Goal: Register for event/course

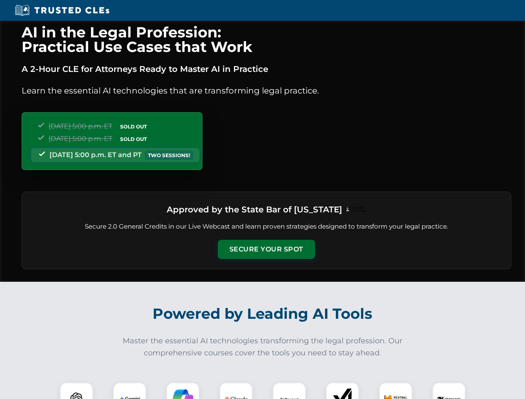
click at [266, 249] on button "Secure Your Spot" at bounding box center [266, 249] width 97 height 19
click at [76, 391] on img at bounding box center [76, 399] width 24 height 24
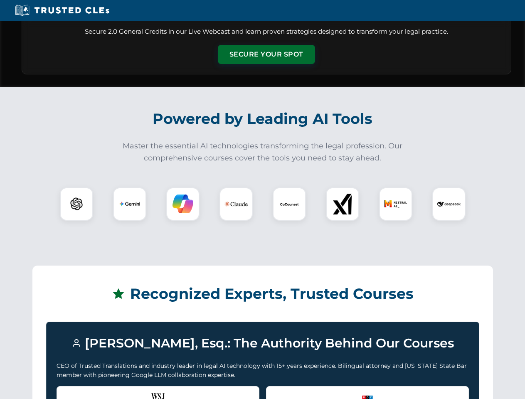
click at [130, 391] on div "Recognized by the WSJ [PERSON_NAME] was featured for his expertise in AI legal …" at bounding box center [158, 402] width 203 height 33
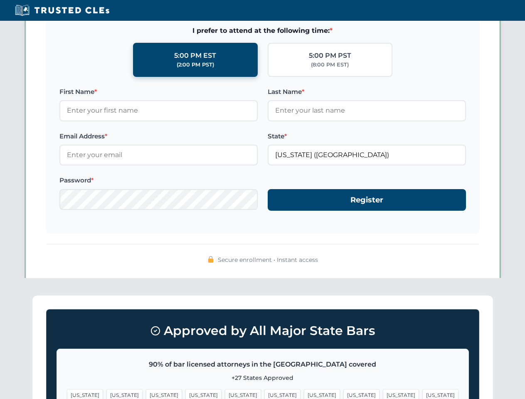
click at [304, 391] on span "[US_STATE]" at bounding box center [322, 395] width 36 height 12
click at [383, 391] on span "[US_STATE]" at bounding box center [401, 395] width 36 height 12
